Goal: Communication & Community: Answer question/provide support

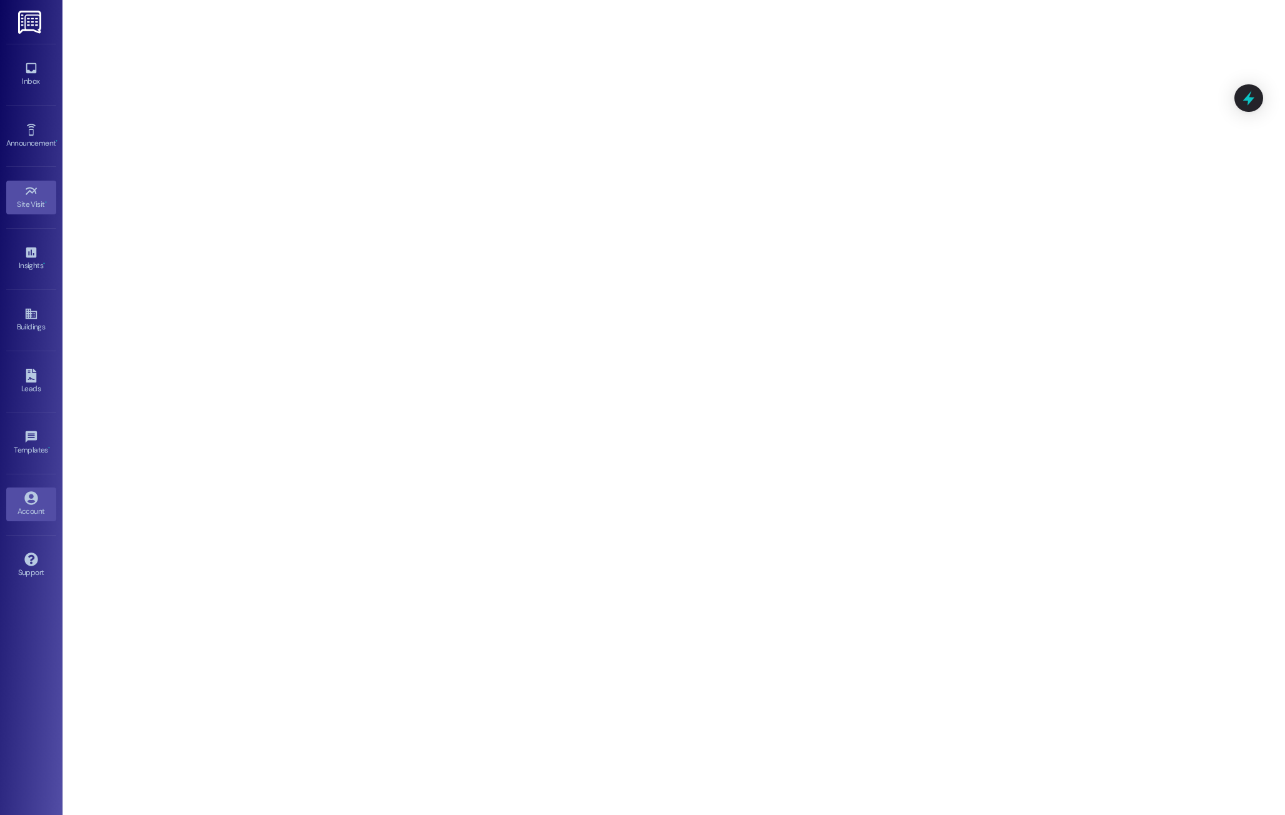
click at [20, 505] on div "Account" at bounding box center [31, 511] width 63 height 13
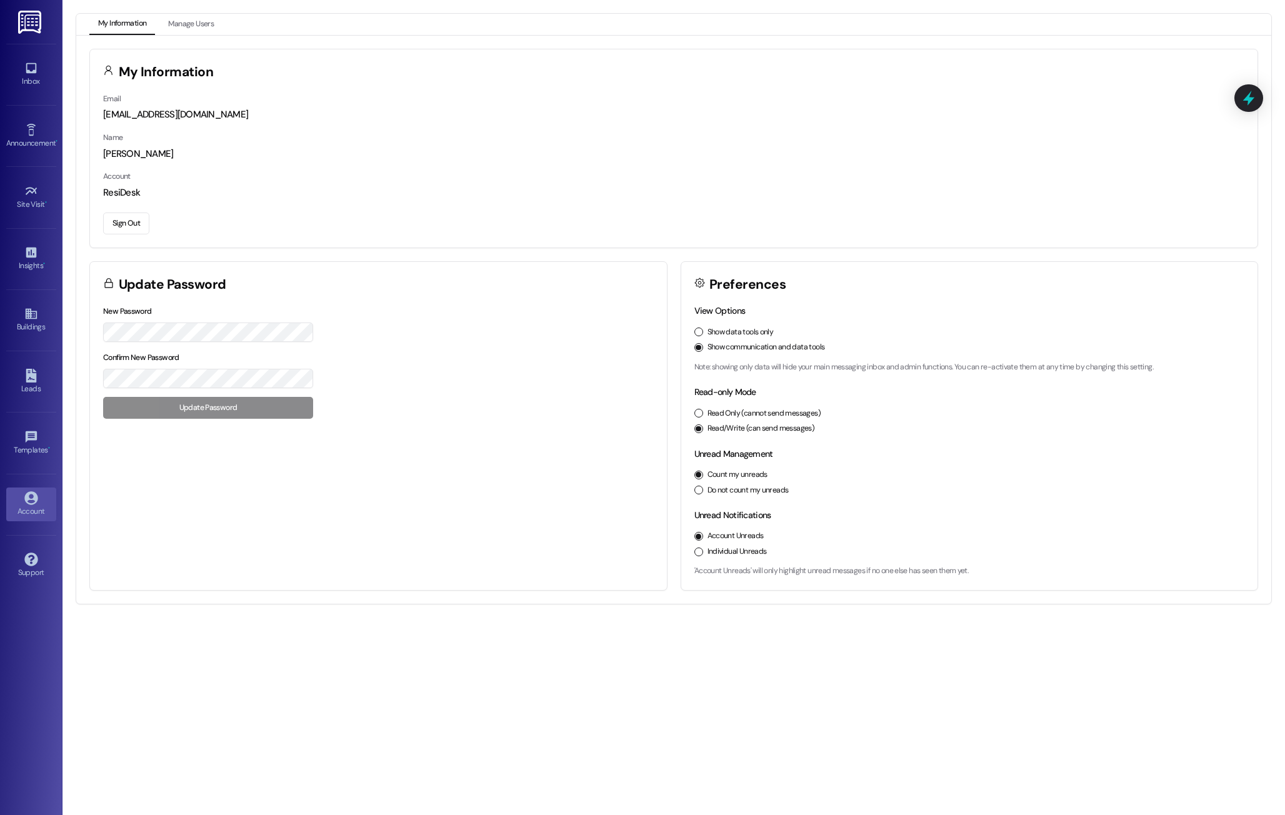
click at [714, 158] on div "[PERSON_NAME]" at bounding box center [674, 154] width 1142 height 13
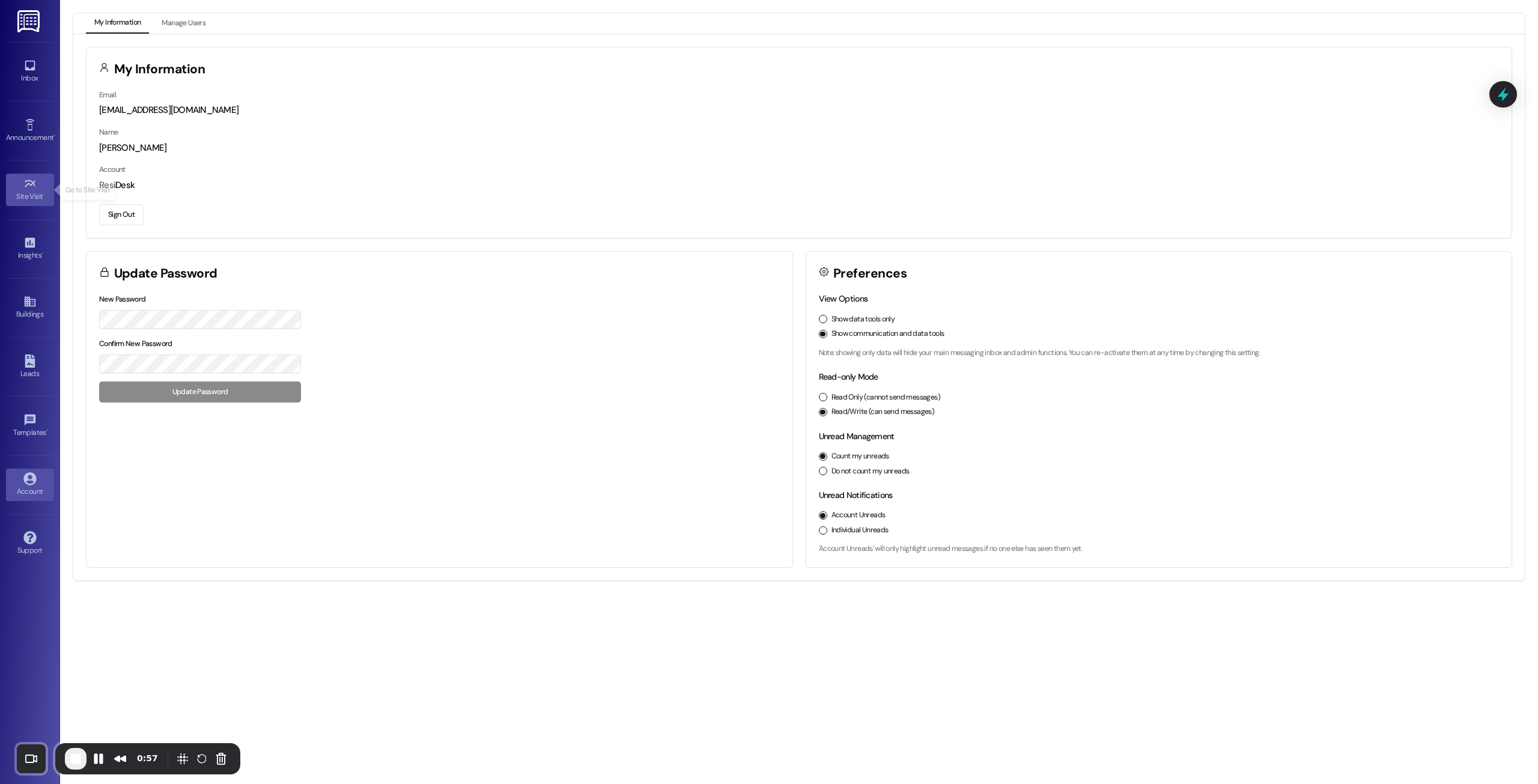
click at [26, 186] on icon at bounding box center [29, 184] width 11 height 8
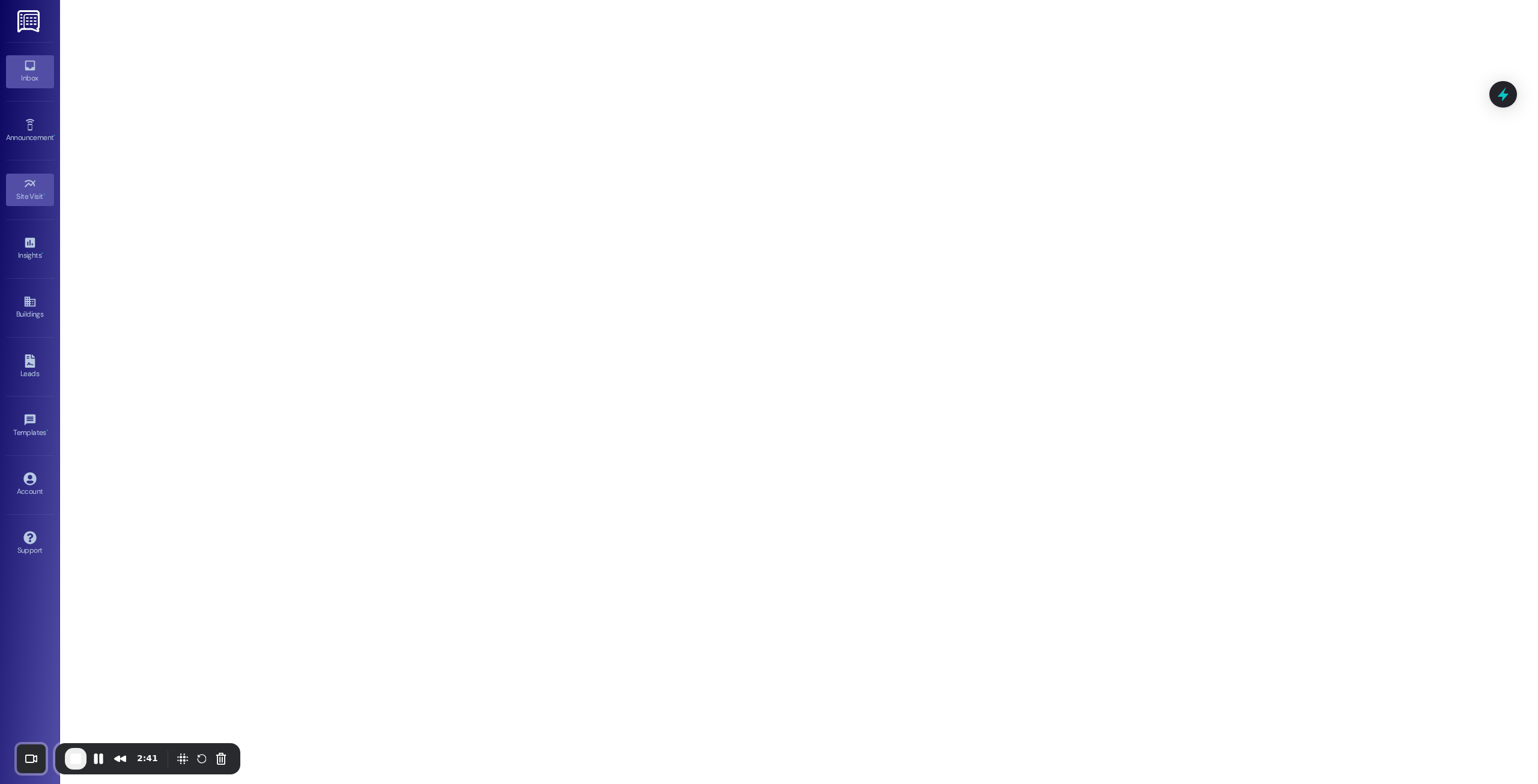
click at [35, 71] on icon at bounding box center [30, 65] width 13 height 13
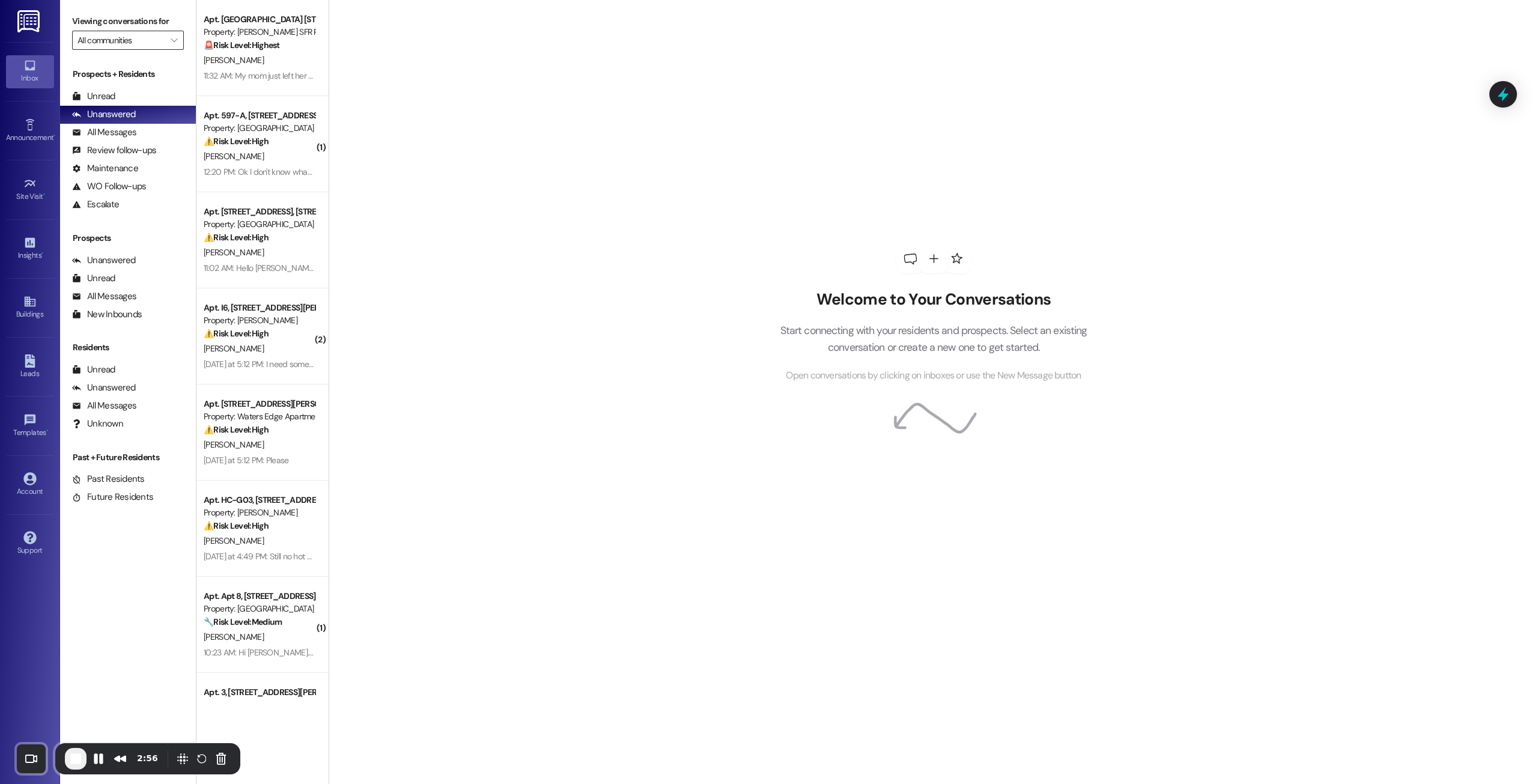
click at [143, 41] on input "All communities" at bounding box center [121, 40] width 87 height 19
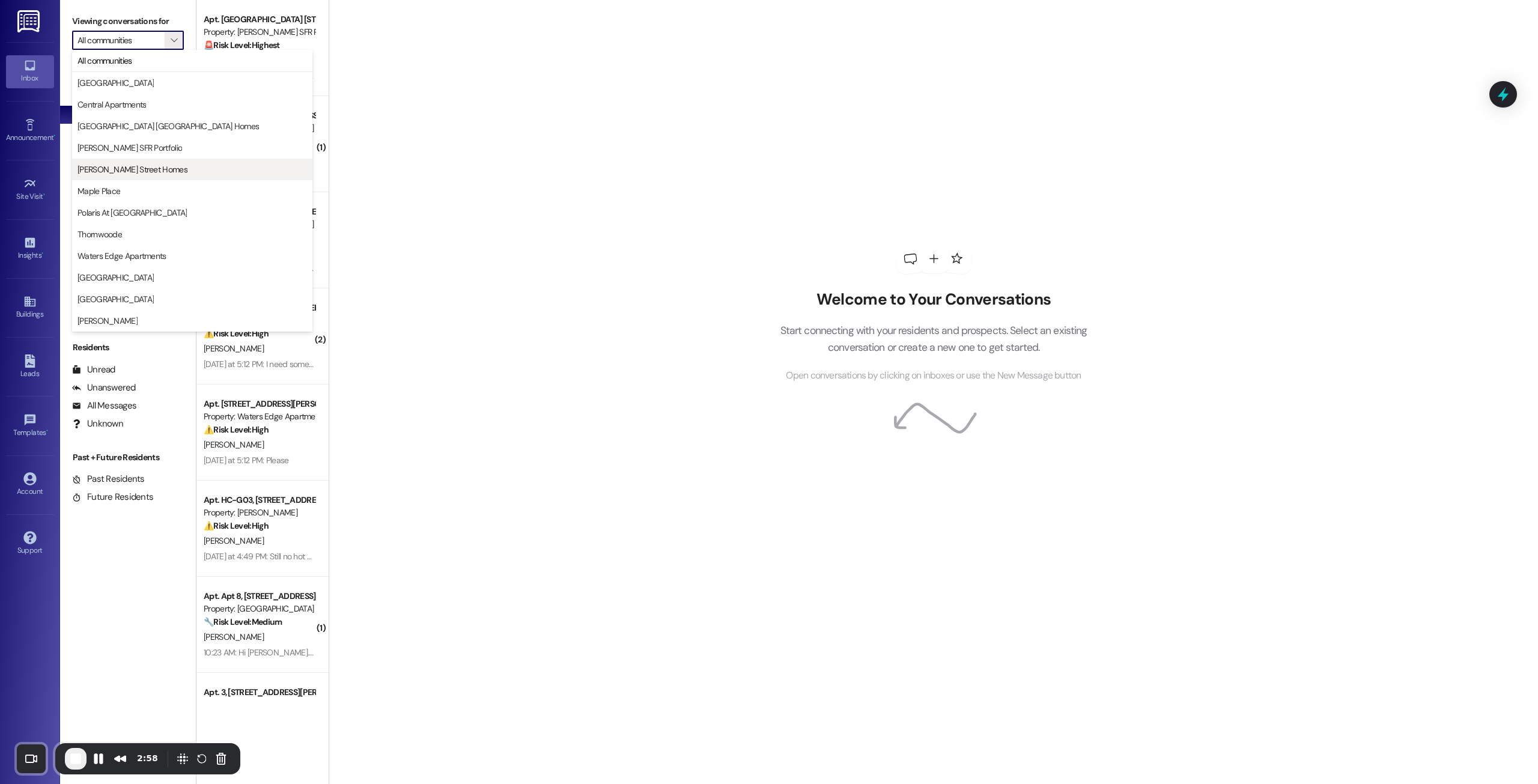
click at [143, 166] on span "[PERSON_NAME] Street Homes" at bounding box center [133, 169] width 110 height 12
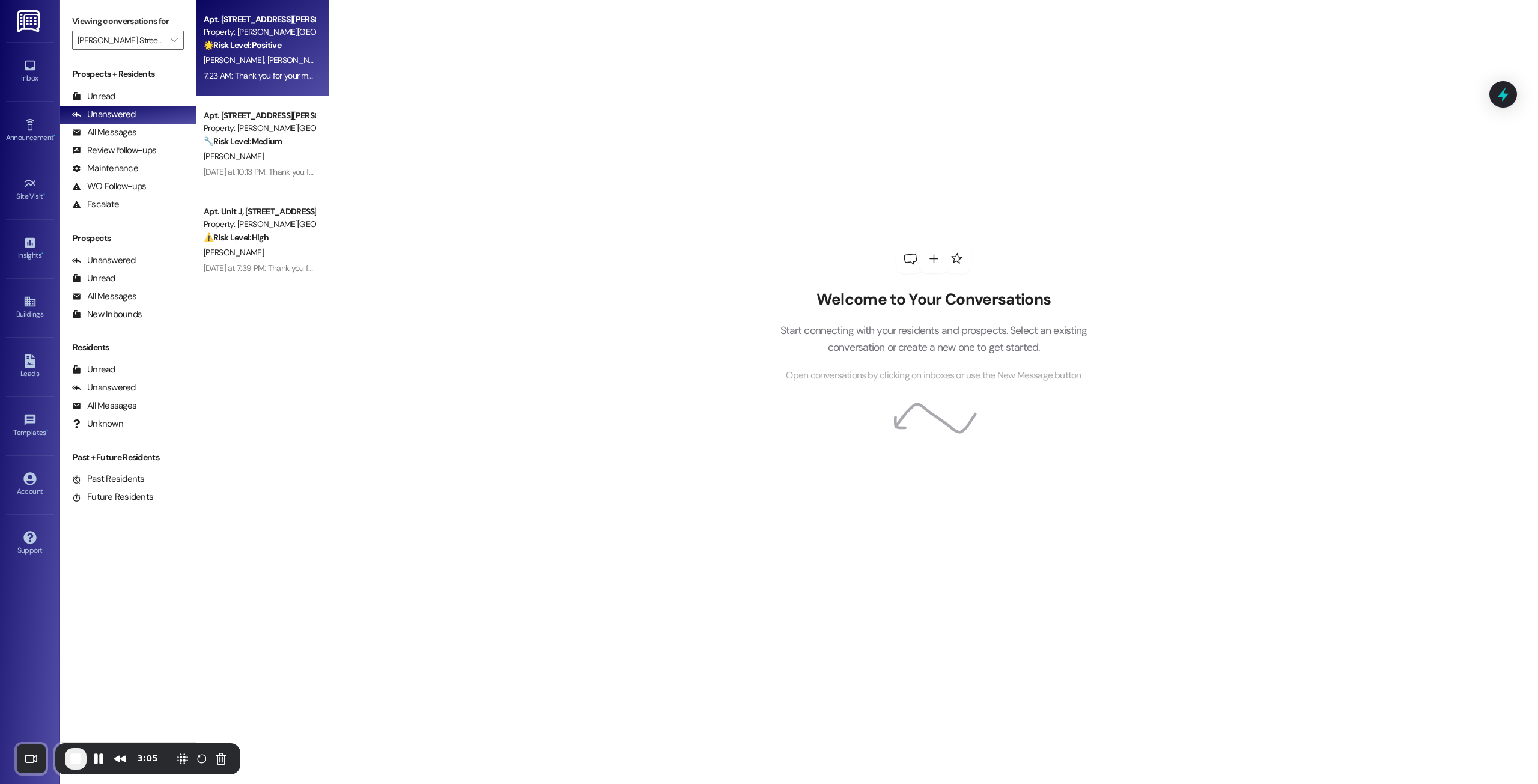
click at [258, 54] on div "[PERSON_NAME] [PERSON_NAME] [PERSON_NAME]" at bounding box center [260, 61] width 113 height 15
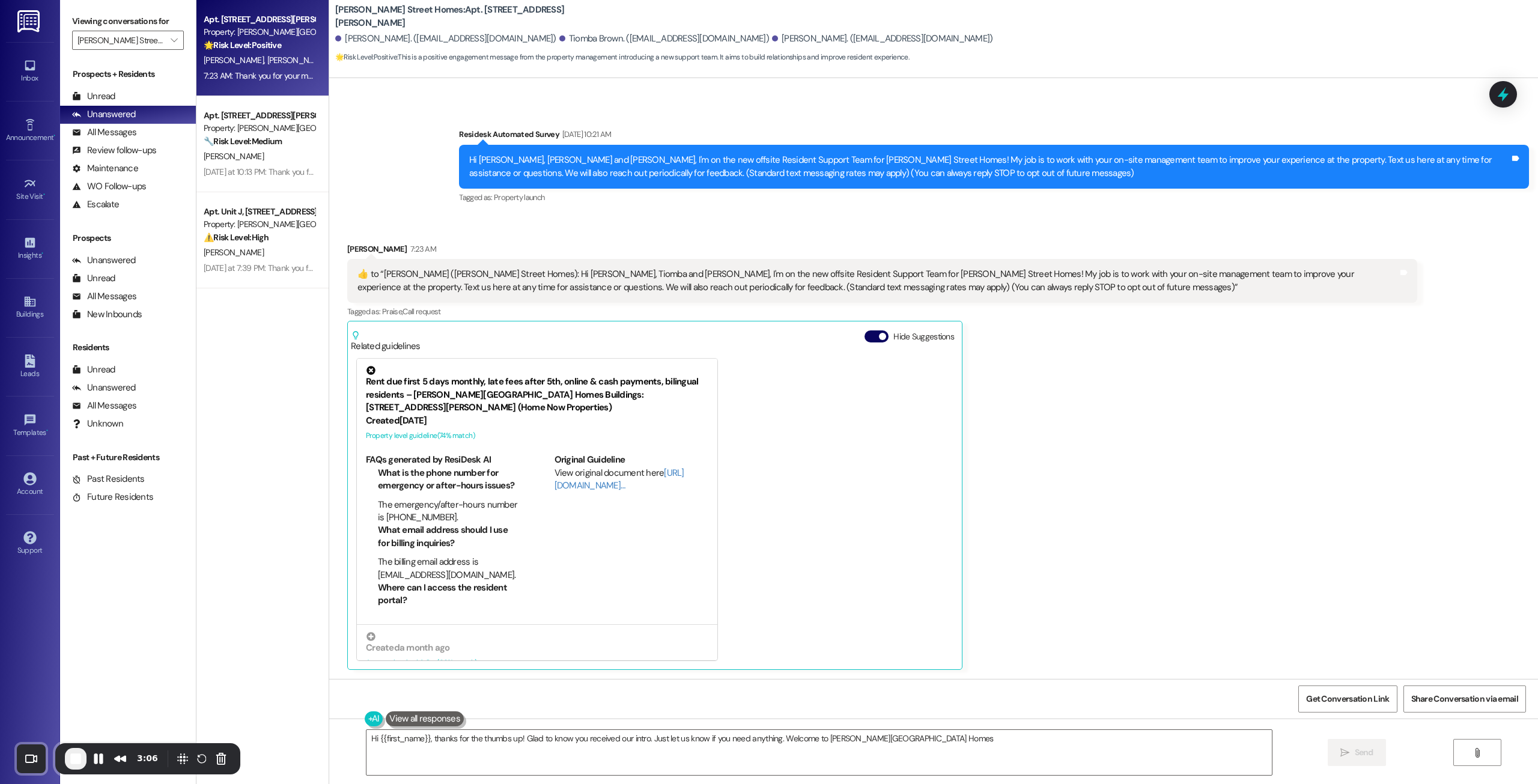
type textarea "Hi {{first_name}}, thanks for the thumbs up! Glad to know you received our intr…"
